Goal: Information Seeking & Learning: Learn about a topic

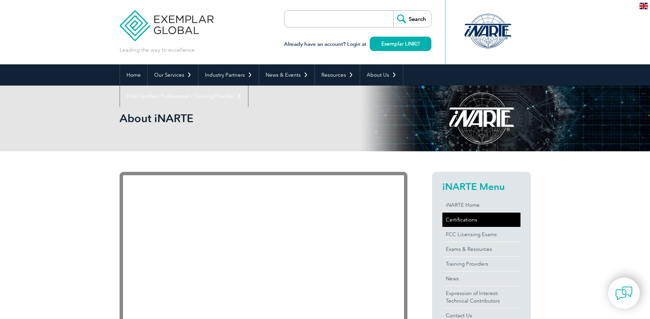
scroll to position [34, 0]
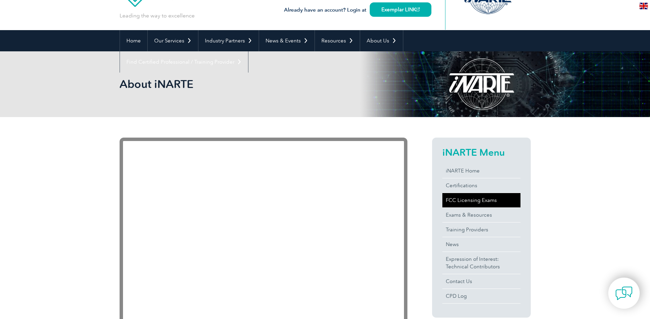
click at [477, 200] on link "FCC Licensing Exams" at bounding box center [481, 200] width 78 height 14
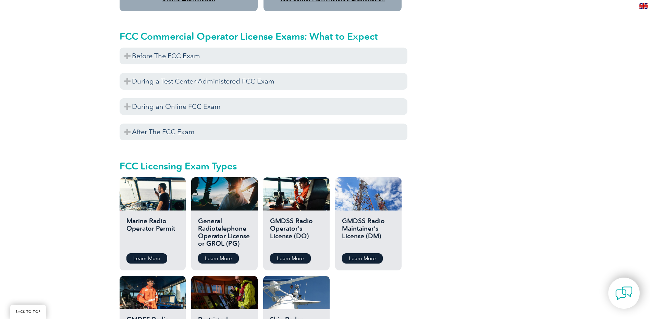
scroll to position [651, 0]
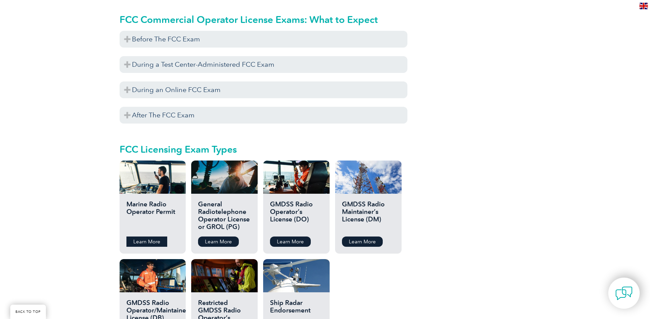
click at [149, 237] on link "Learn More" at bounding box center [146, 242] width 41 height 10
